Goal: Task Accomplishment & Management: Complete application form

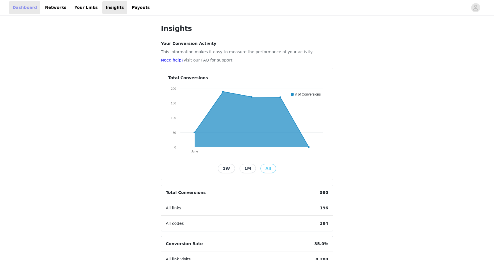
click at [15, 9] on link "Dashboard" at bounding box center [24, 7] width 31 height 13
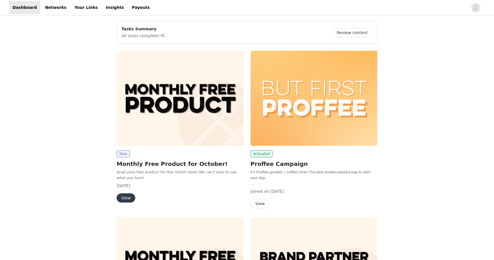
click at [125, 199] on button "View" at bounding box center [126, 197] width 19 height 9
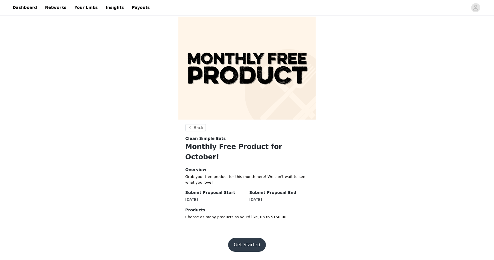
click at [248, 238] on button "Get Started" at bounding box center [247, 245] width 38 height 14
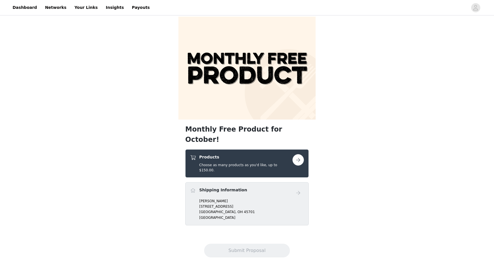
click at [294, 154] on button "button" at bounding box center [297, 159] width 11 height 11
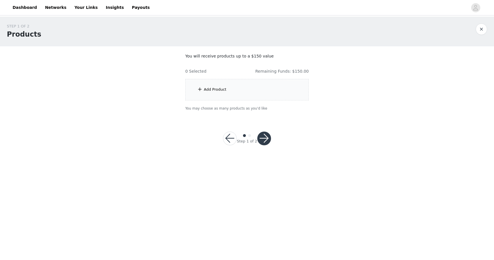
click at [235, 94] on div "Add Product" at bounding box center [246, 89] width 123 height 21
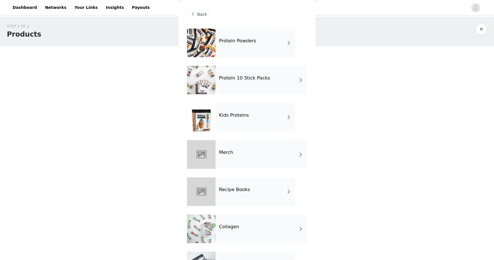
click at [253, 51] on div "Protein Powders" at bounding box center [255, 43] width 79 height 29
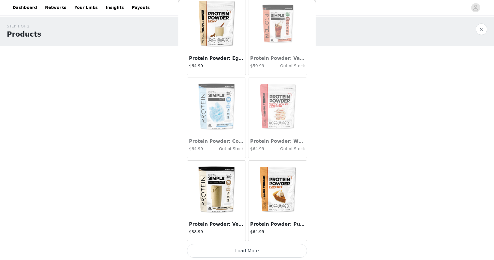
scroll to position [615, 0]
click at [268, 247] on button "Load More" at bounding box center [247, 250] width 120 height 14
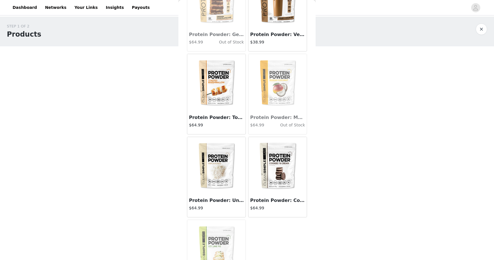
click at [217, 88] on img at bounding box center [216, 82] width 57 height 57
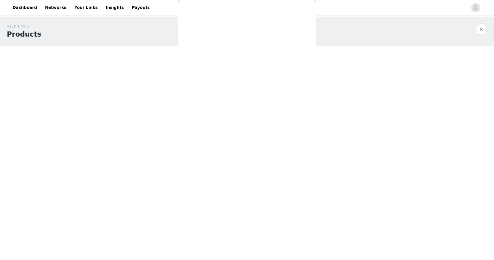
scroll to position [84, 0]
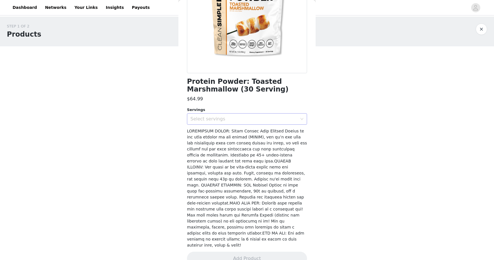
click at [212, 115] on div "Select servings" at bounding box center [244, 118] width 109 height 11
click at [210, 133] on li "30" at bounding box center [247, 131] width 120 height 9
click at [245, 252] on button "Add Product" at bounding box center [247, 259] width 120 height 14
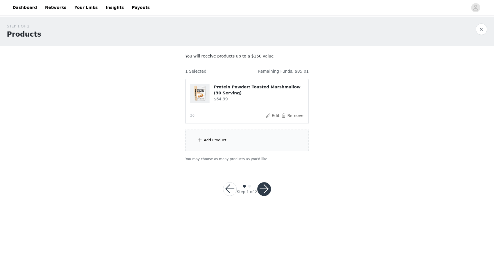
click at [214, 137] on div "Add Product" at bounding box center [215, 140] width 23 height 6
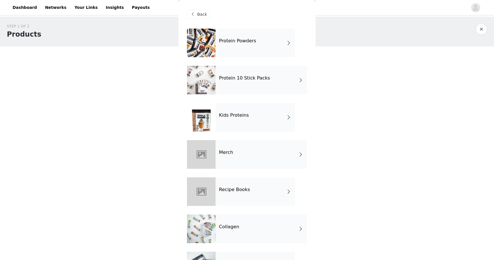
click at [234, 43] on h4 "Protein Powders" at bounding box center [237, 40] width 37 height 5
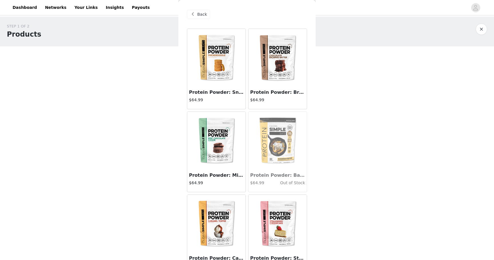
click at [224, 131] on img at bounding box center [216, 140] width 57 height 57
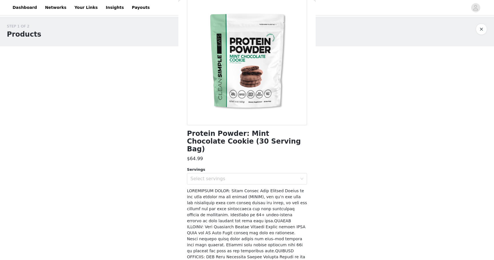
scroll to position [96, 0]
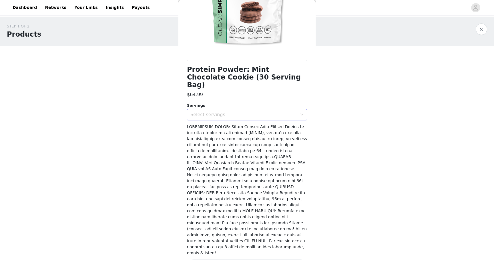
click at [213, 112] on div "Select servings" at bounding box center [243, 115] width 107 height 6
click at [210, 119] on li "30" at bounding box center [247, 119] width 120 height 9
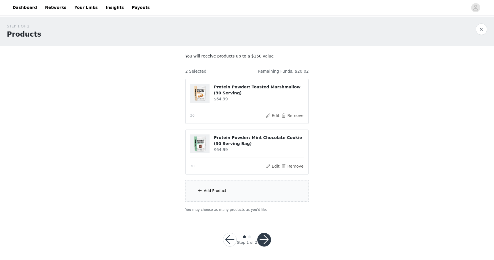
click at [208, 191] on div "Add Product" at bounding box center [215, 191] width 23 height 6
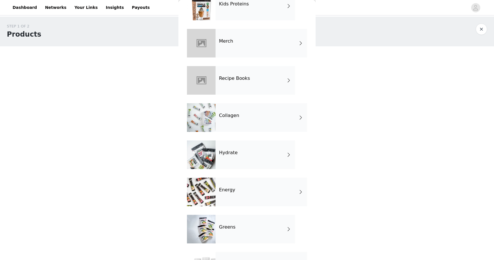
scroll to position [112, 0]
click at [240, 119] on div "Collagen" at bounding box center [261, 117] width 91 height 29
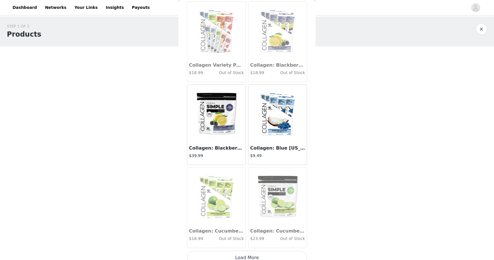
scroll to position [615, 0]
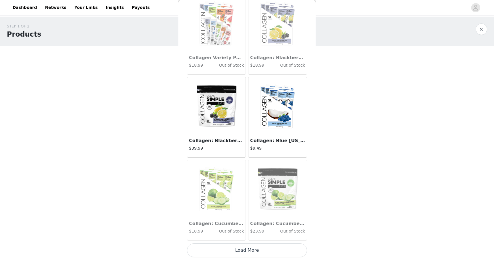
click at [249, 250] on button "Load More" at bounding box center [247, 250] width 120 height 14
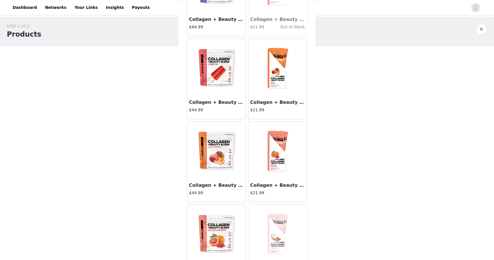
scroll to position [155, 0]
click at [277, 150] on img at bounding box center [277, 150] width 57 height 57
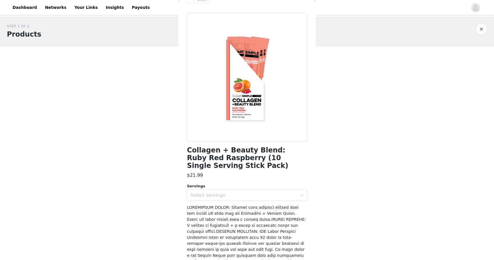
scroll to position [0, 0]
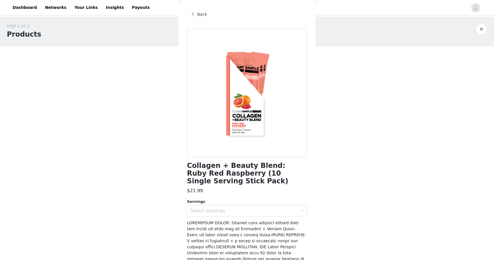
click at [200, 12] on span "Back" at bounding box center [202, 14] width 10 height 6
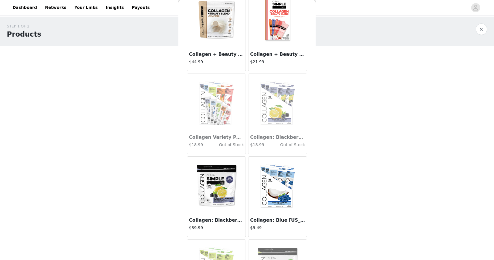
scroll to position [536, 0]
click at [225, 119] on img at bounding box center [216, 101] width 57 height 57
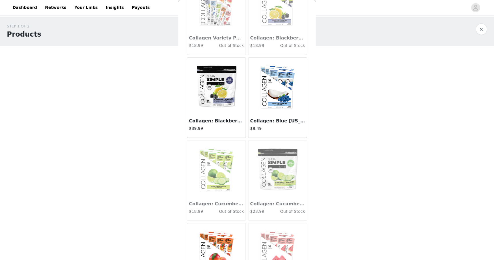
scroll to position [636, 0]
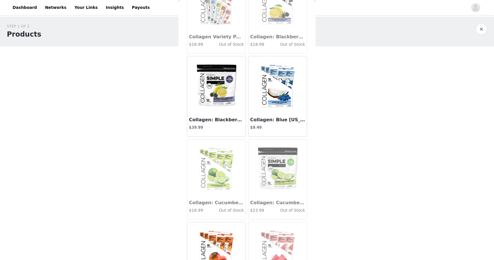
click at [270, 92] on img at bounding box center [277, 84] width 57 height 57
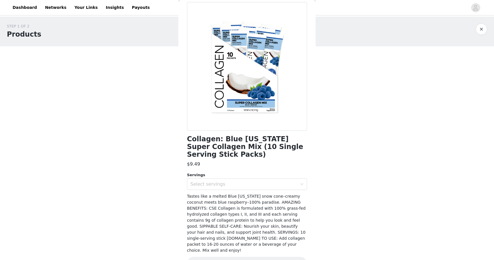
scroll to position [30, 0]
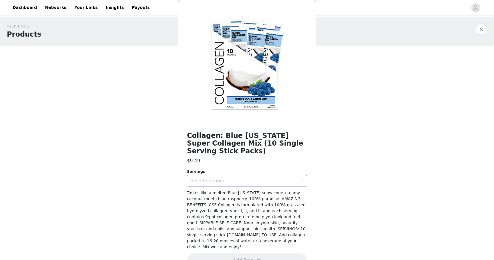
click at [267, 178] on div "Select servings" at bounding box center [243, 181] width 107 height 6
click at [247, 187] on li "10" at bounding box center [247, 185] width 120 height 9
click at [243, 253] on button "Add Product" at bounding box center [247, 260] width 120 height 14
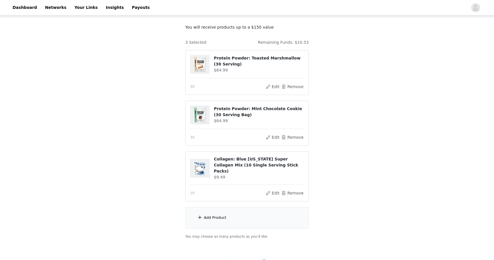
scroll to position [51, 0]
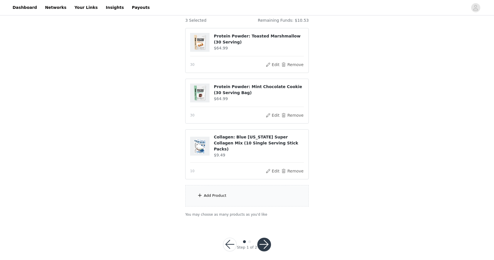
click at [206, 193] on div "Add Product" at bounding box center [246, 195] width 123 height 21
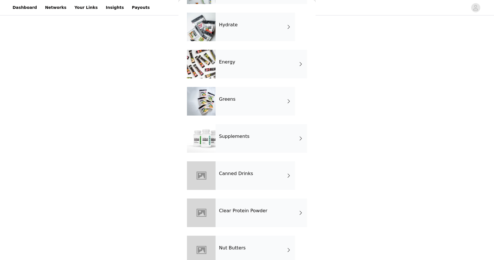
scroll to position [252, 0]
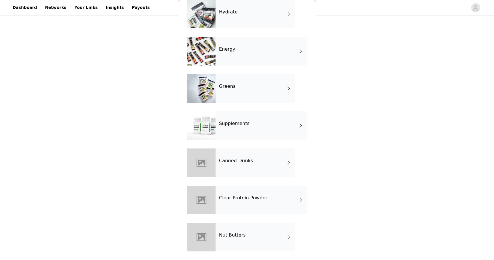
click at [256, 240] on div "Nut Butters" at bounding box center [255, 237] width 79 height 29
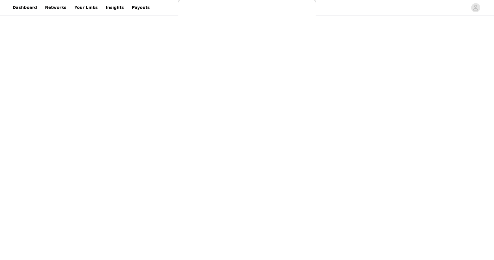
scroll to position [0, 0]
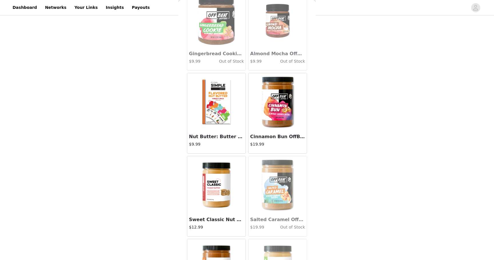
click at [214, 117] on img at bounding box center [216, 101] width 57 height 57
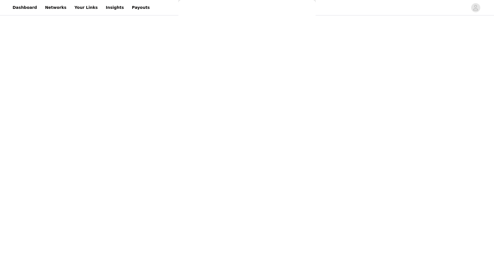
scroll to position [60, 0]
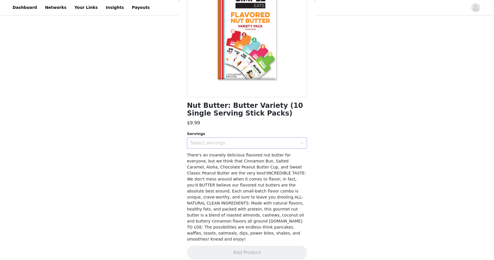
click at [210, 143] on div "Select servings" at bounding box center [243, 143] width 107 height 6
click at [209, 156] on li "10" at bounding box center [247, 155] width 120 height 9
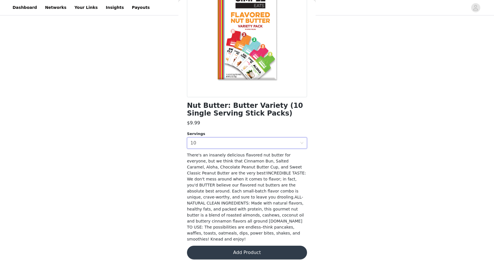
click at [252, 250] on button "Add Product" at bounding box center [247, 253] width 120 height 14
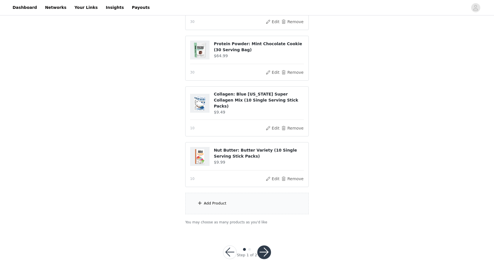
scroll to position [101, 0]
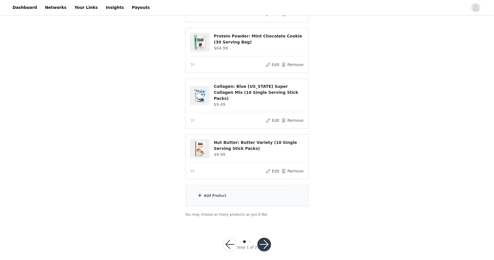
click at [264, 241] on button "button" at bounding box center [264, 245] width 14 height 14
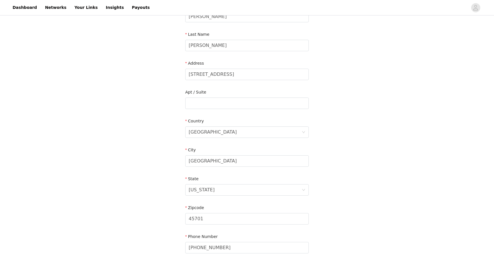
scroll to position [130, 0]
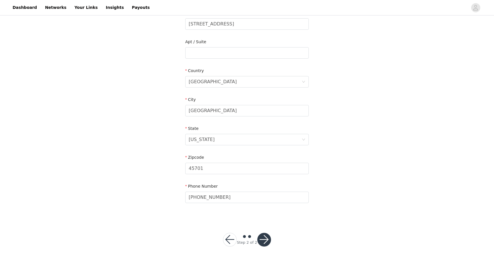
click at [265, 239] on button "button" at bounding box center [264, 240] width 14 height 14
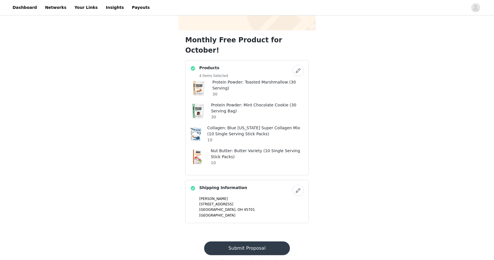
scroll to position [90, 0]
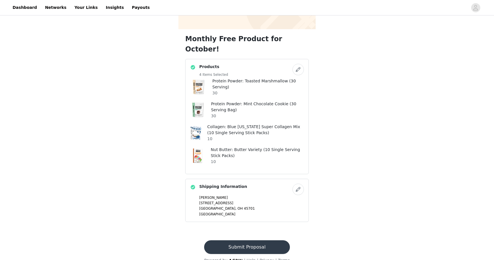
click at [248, 240] on button "Submit Proposal" at bounding box center [246, 247] width 85 height 14
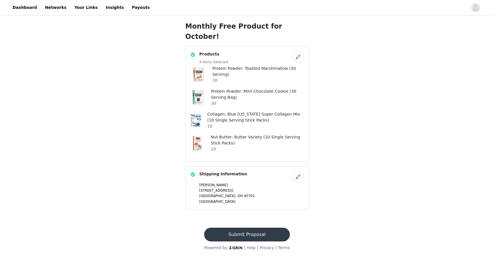
scroll to position [0, 0]
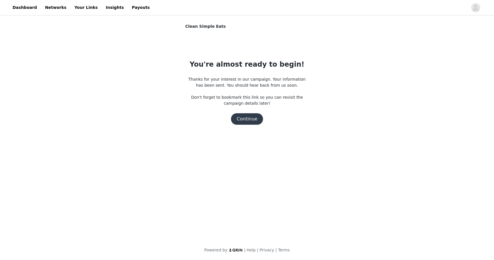
click at [244, 119] on button "Continue" at bounding box center [247, 118] width 32 height 11
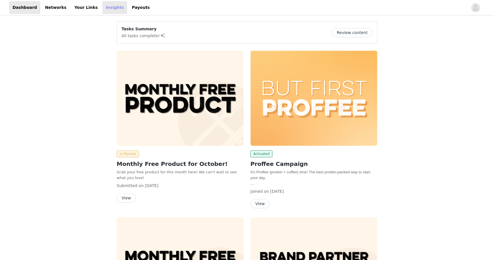
click at [105, 11] on link "Insights" at bounding box center [114, 7] width 25 height 13
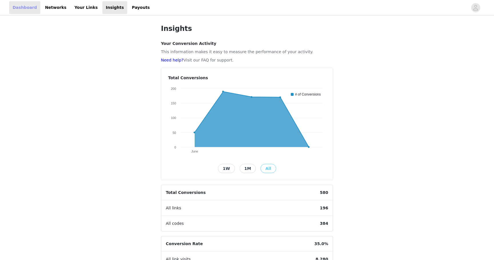
click at [22, 6] on link "Dashboard" at bounding box center [24, 7] width 31 height 13
